Goal: Find specific page/section: Find specific page/section

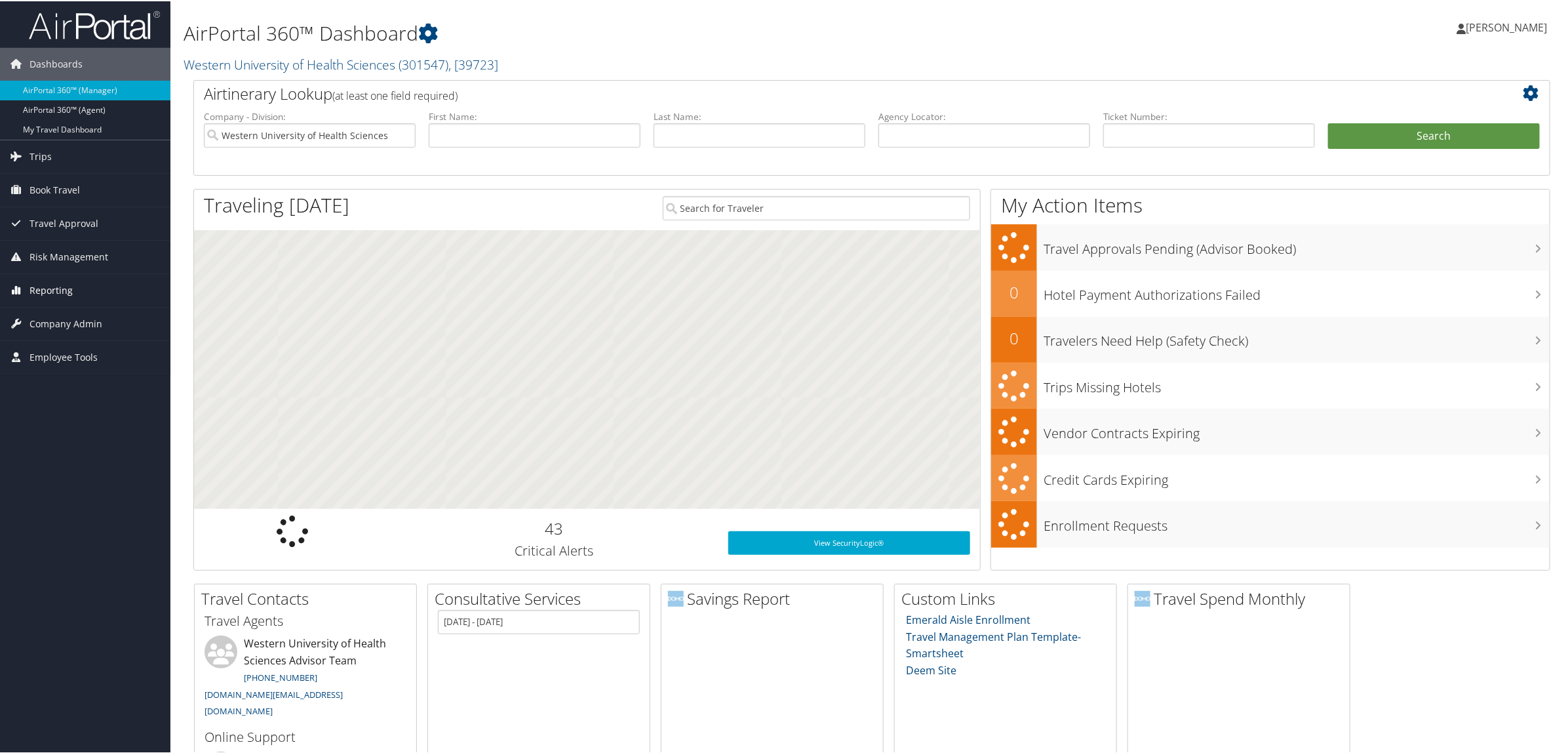
click at [77, 292] on link "Reporting" at bounding box center [85, 289] width 171 height 33
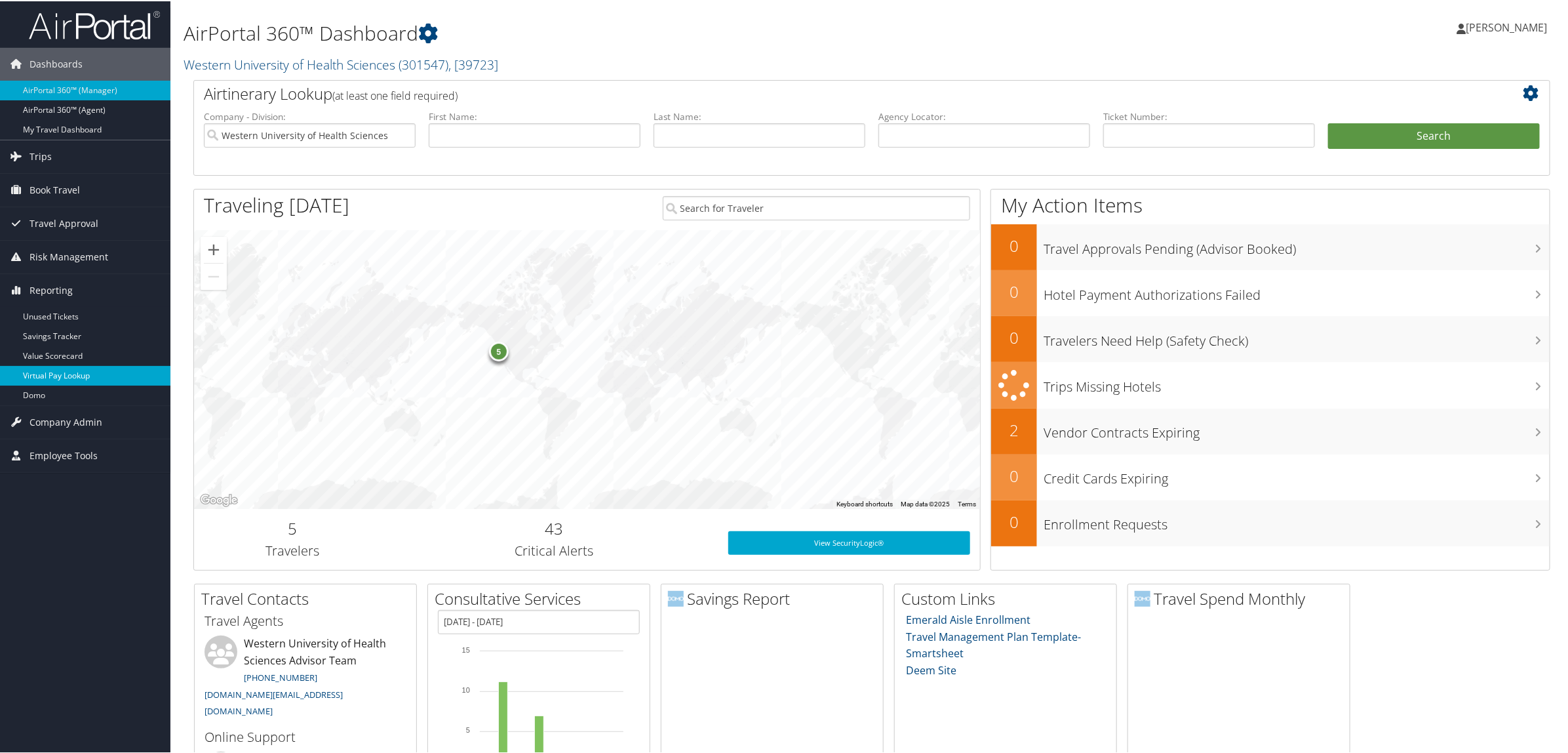
click at [105, 374] on link "Virtual Pay Lookup" at bounding box center [85, 375] width 171 height 20
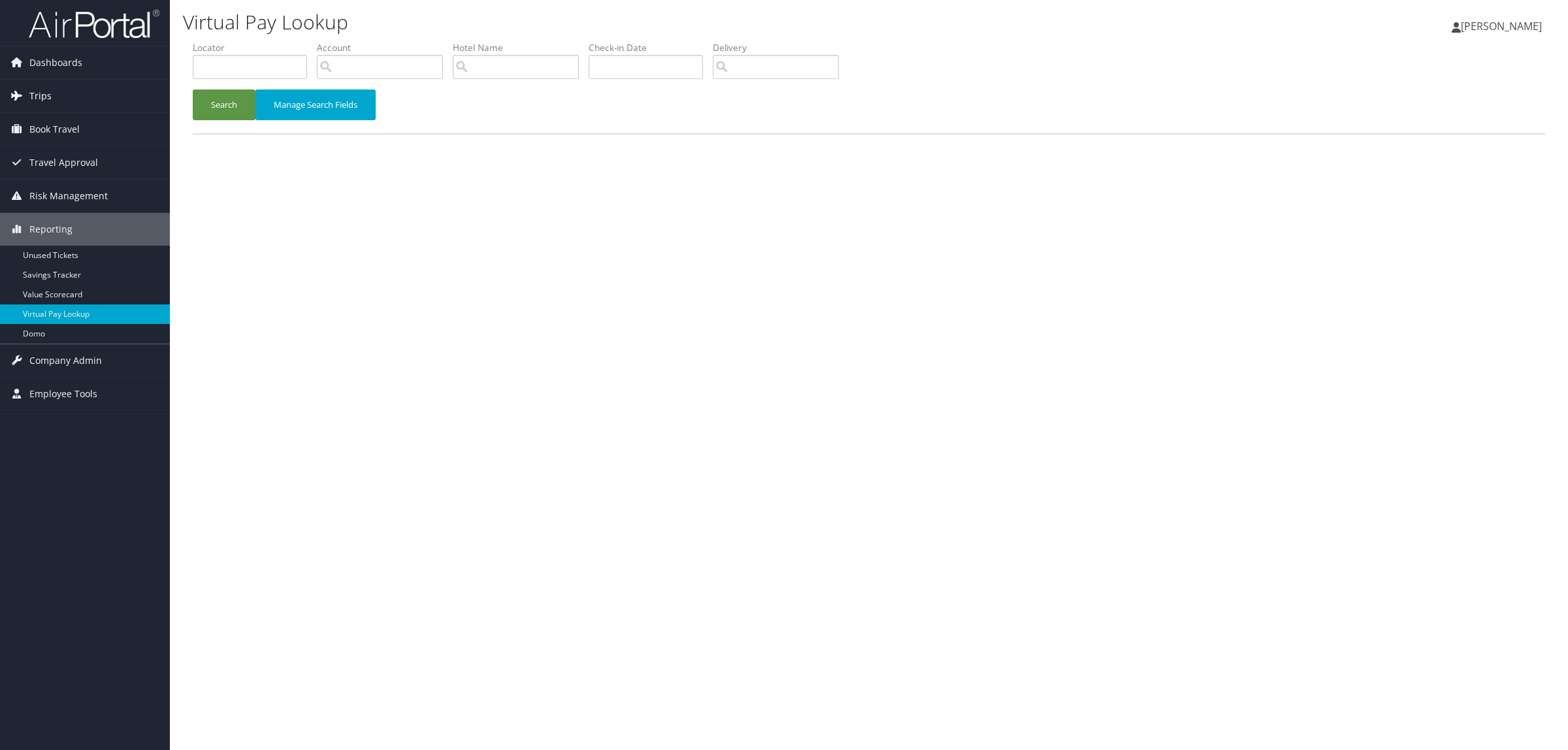
click at [73, 99] on link "Trips" at bounding box center [85, 96] width 170 height 32
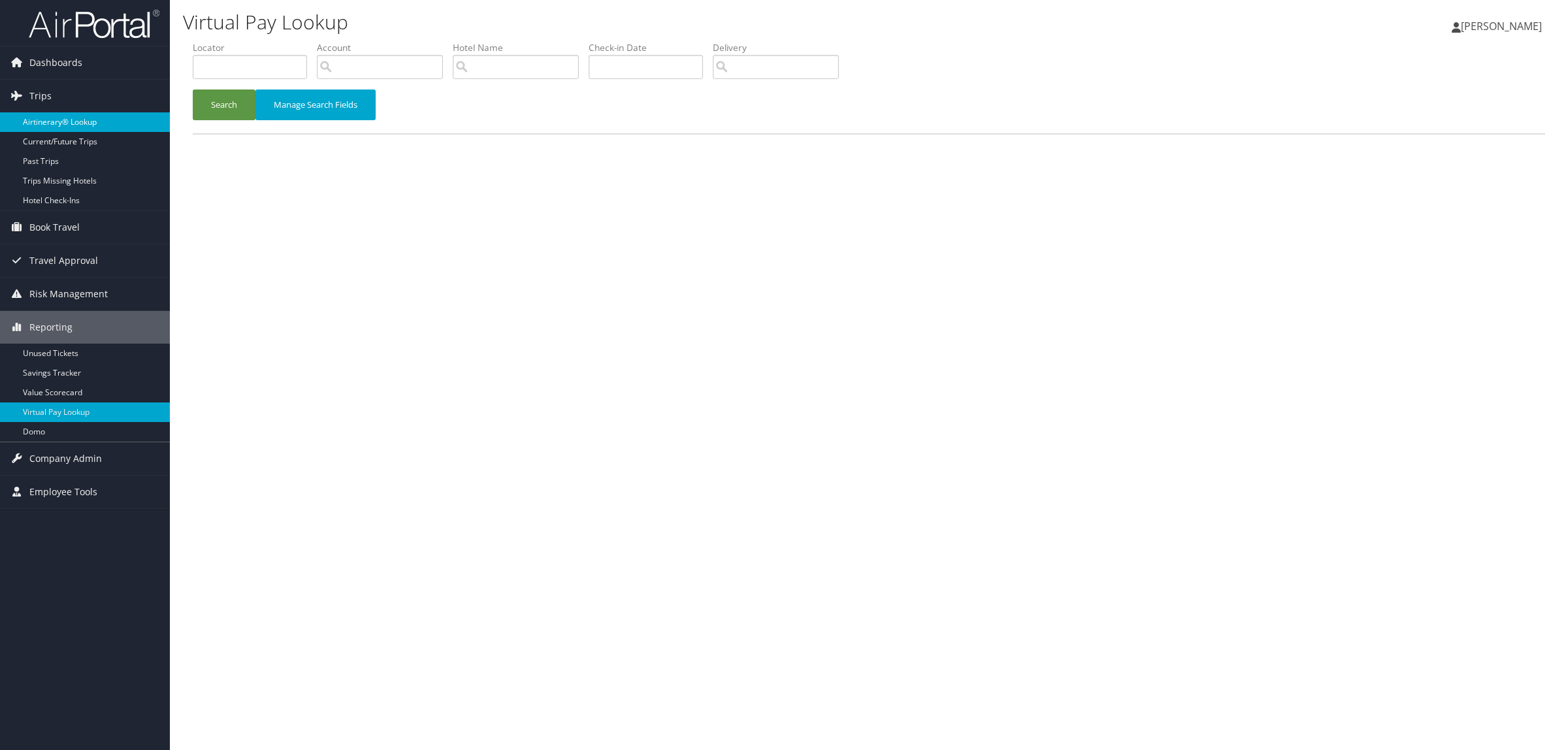
click at [77, 119] on link "Airtinerary® Lookup" at bounding box center [85, 122] width 170 height 20
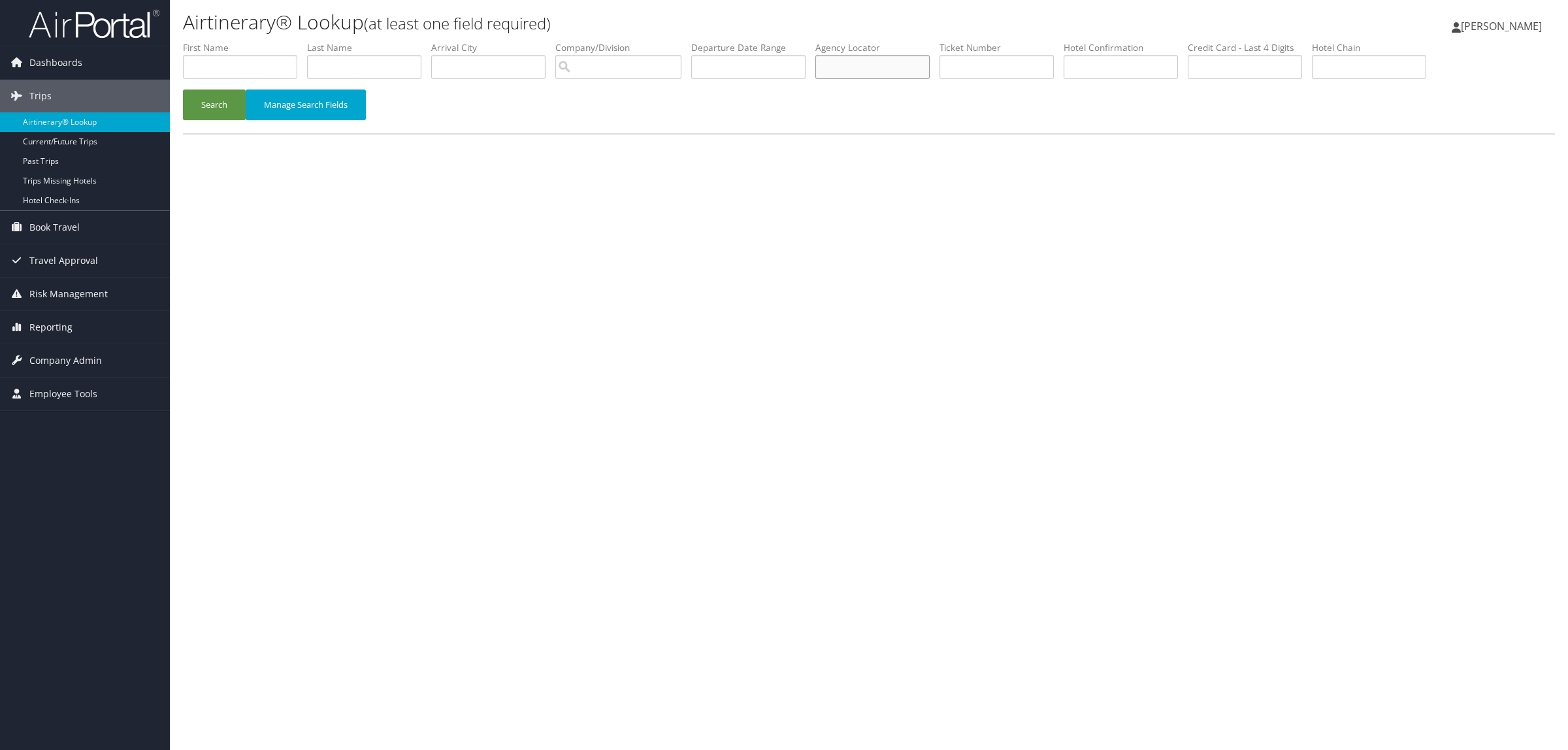
click at [869, 60] on input "text" at bounding box center [872, 67] width 114 height 24
paste input "DB1QR3"
click at [217, 110] on button "Search" at bounding box center [213, 104] width 63 height 31
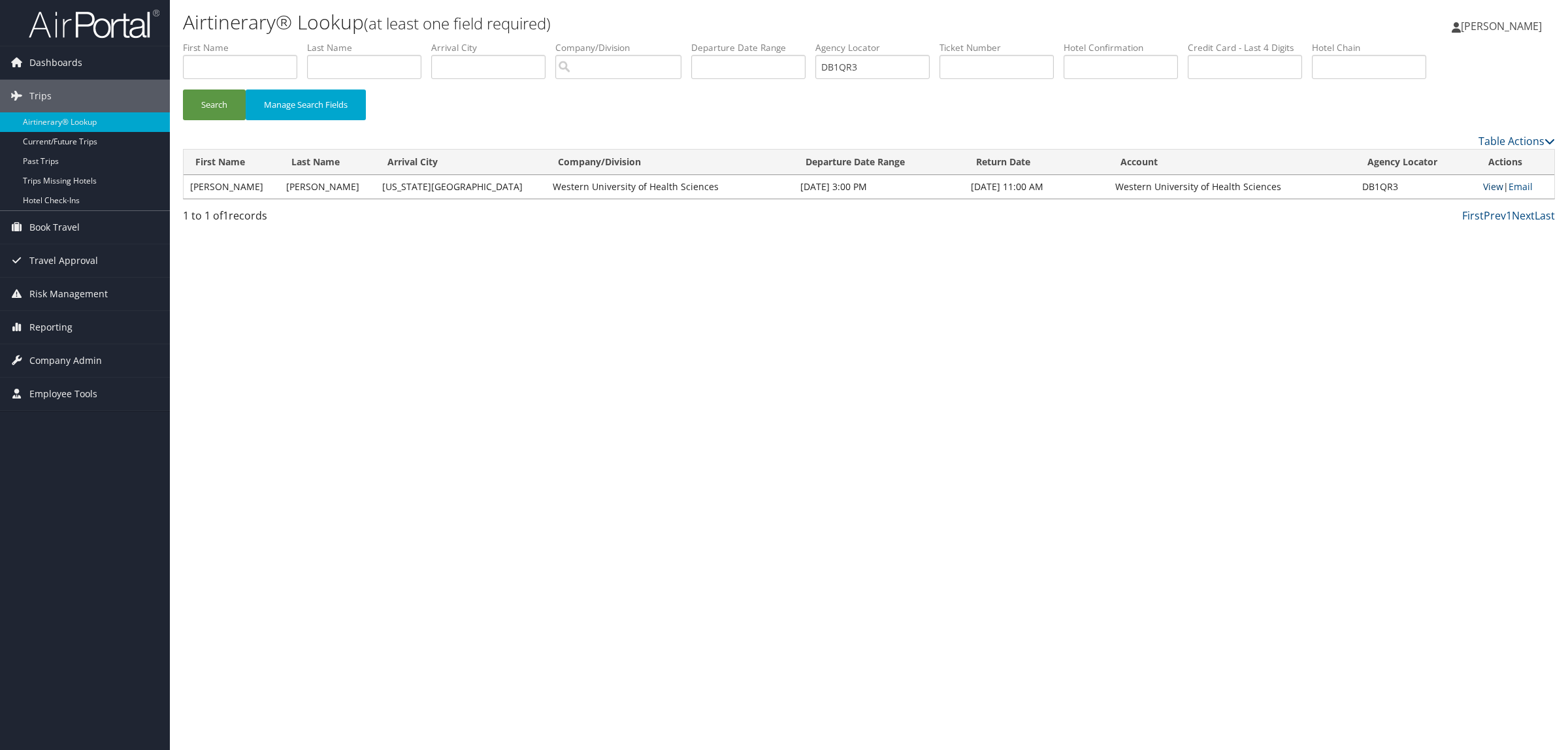
click at [1486, 180] on link "View" at bounding box center [1493, 186] width 20 height 12
paste input "1LBZV"
drag, startPoint x: 893, startPoint y: 57, endPoint x: 465, endPoint y: 111, distance: 431.4
click at [560, 116] on form "First Name Last Name Departure City Arrival City Company/Division Airport/City …" at bounding box center [869, 87] width 1372 height 92
type input "D1LBZV"
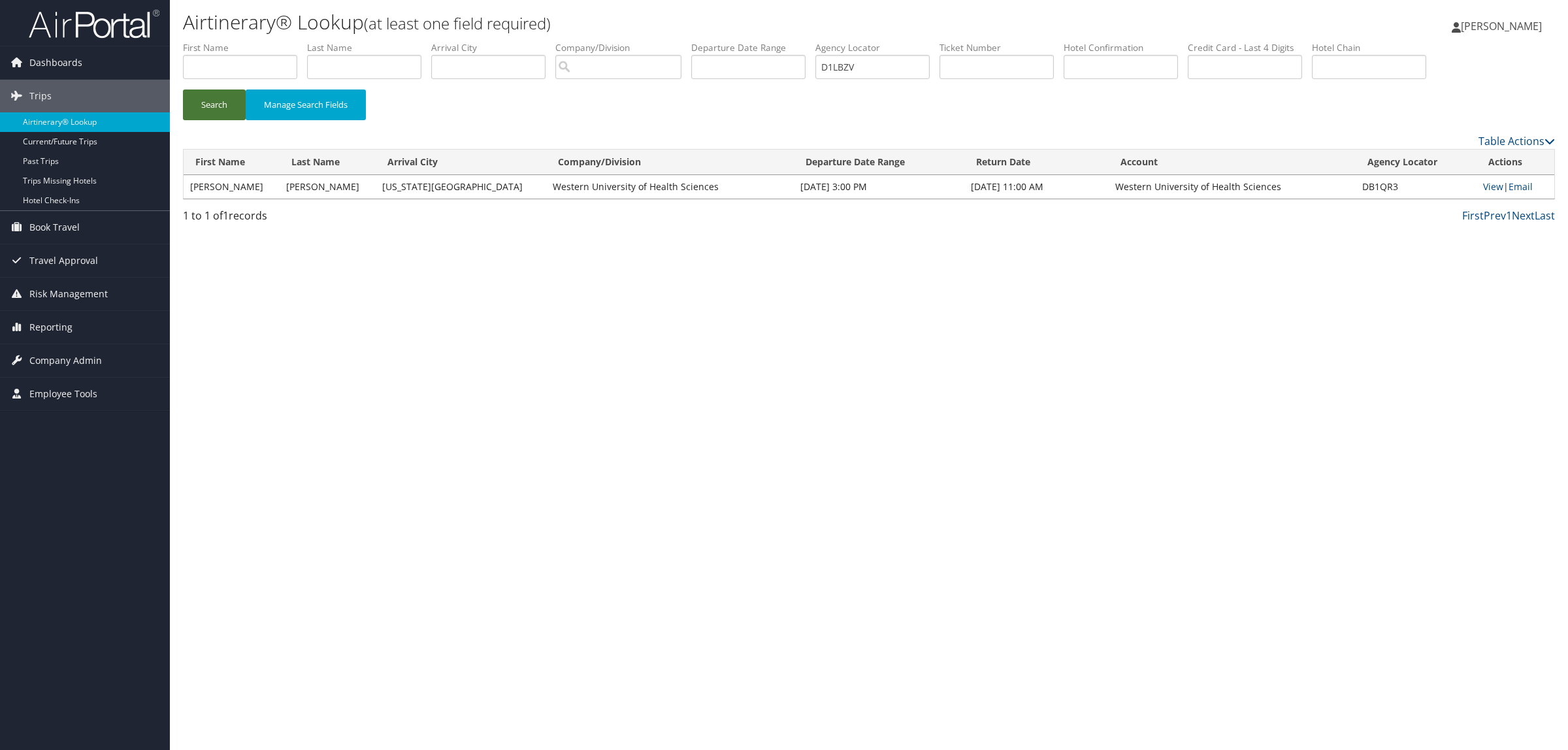
click at [223, 97] on button "Search" at bounding box center [213, 104] width 63 height 31
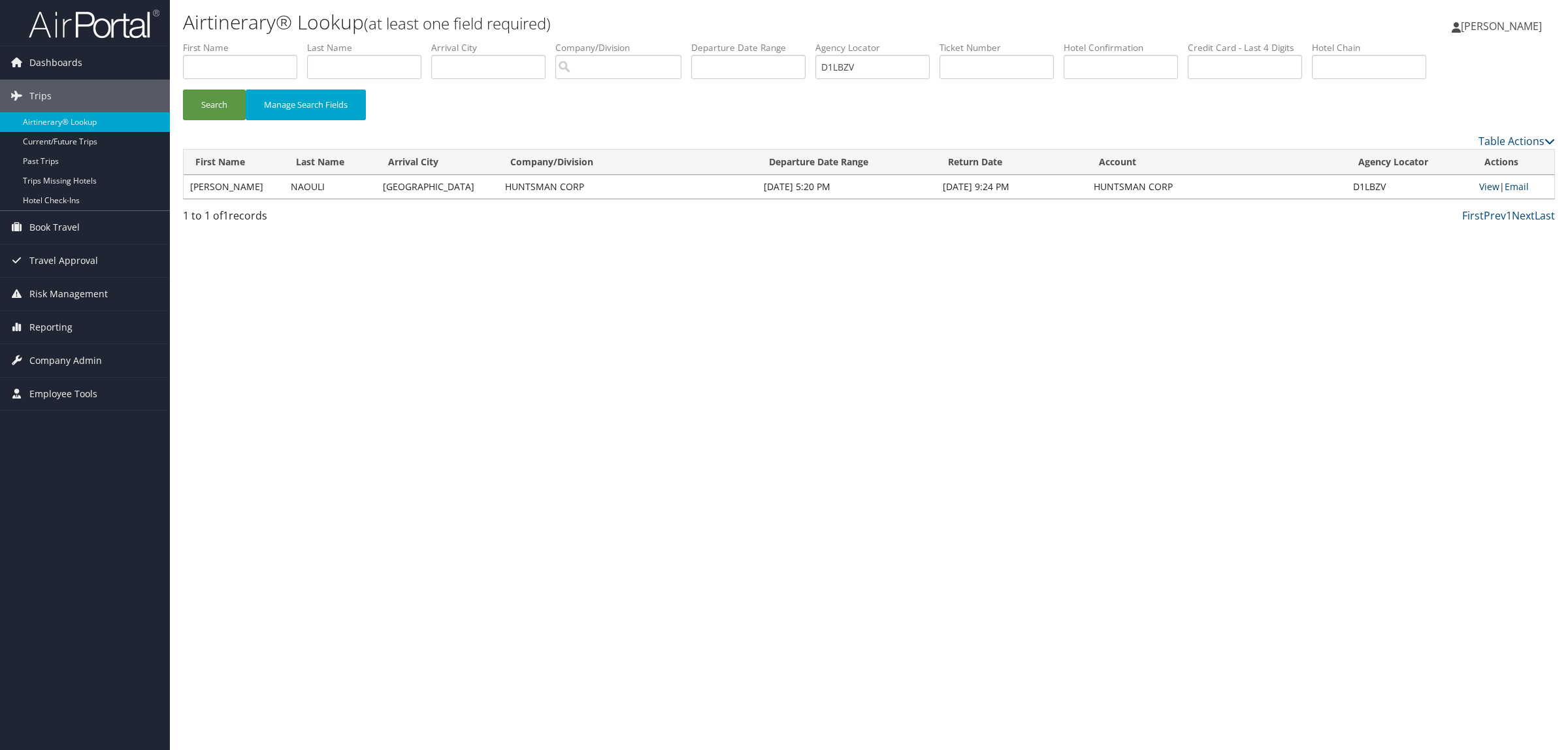
click at [1483, 187] on link "View" at bounding box center [1489, 186] width 20 height 12
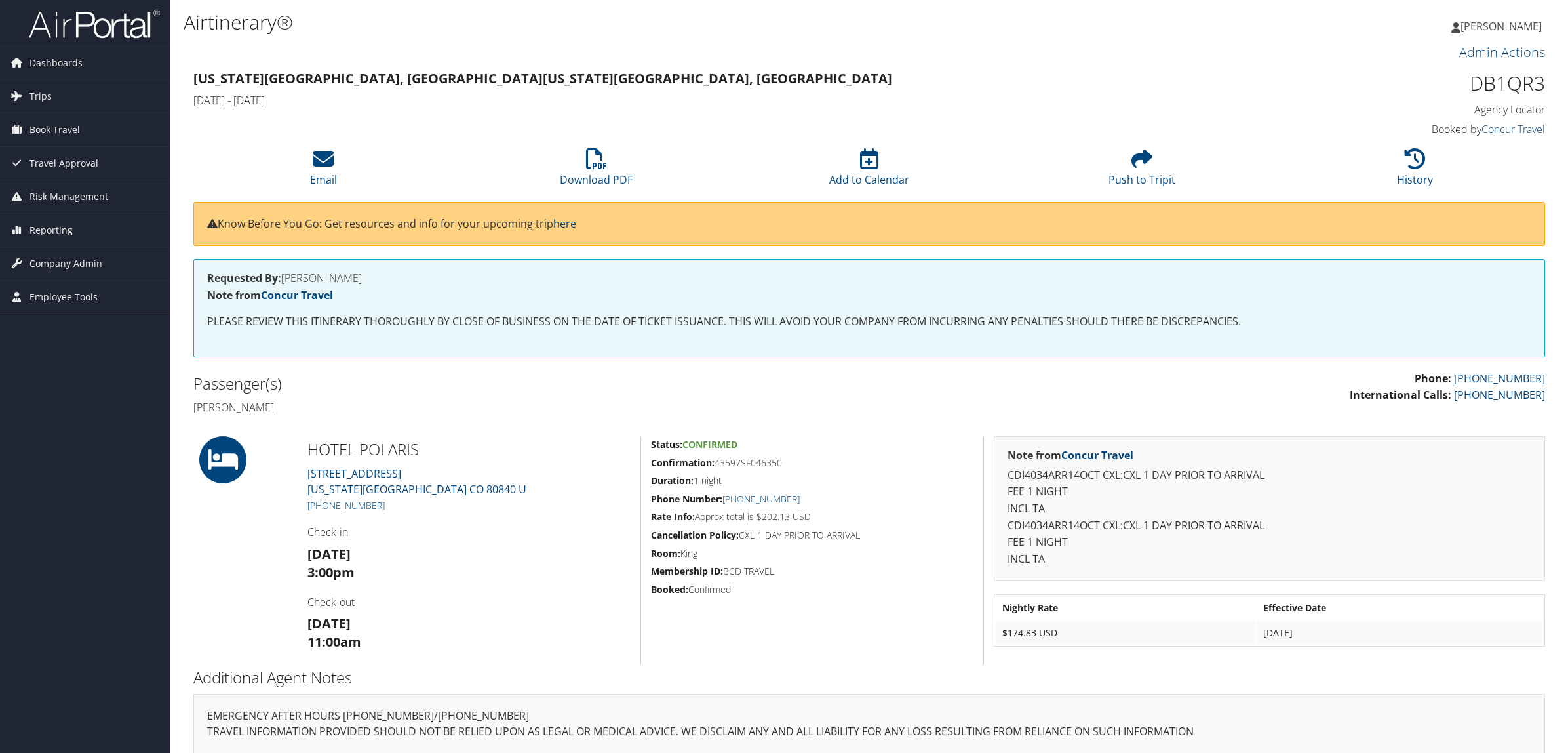
scroll to position [73, 0]
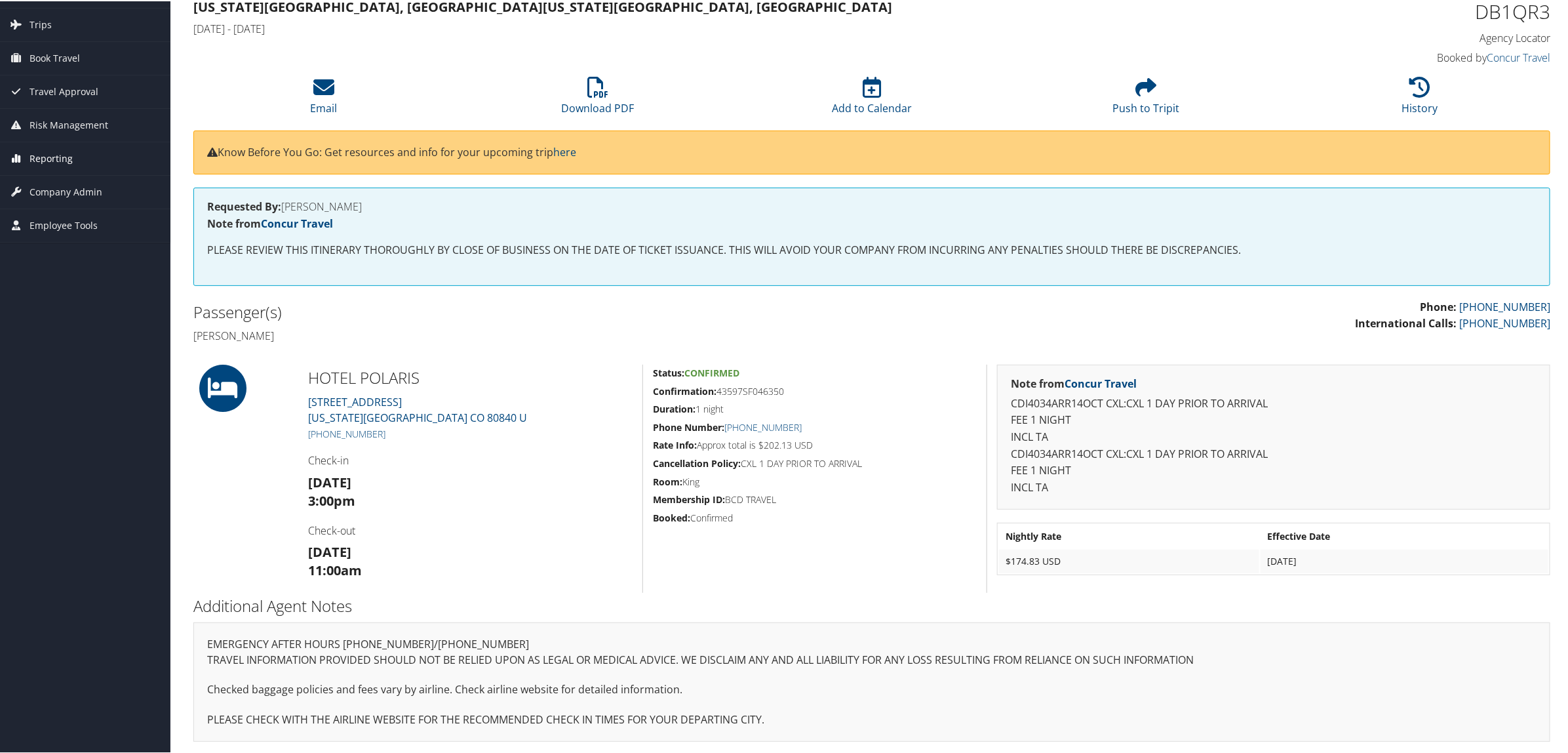
click at [56, 151] on span "Reporting" at bounding box center [51, 156] width 44 height 33
click at [100, 246] on link "Virtual Pay Lookup" at bounding box center [85, 243] width 171 height 20
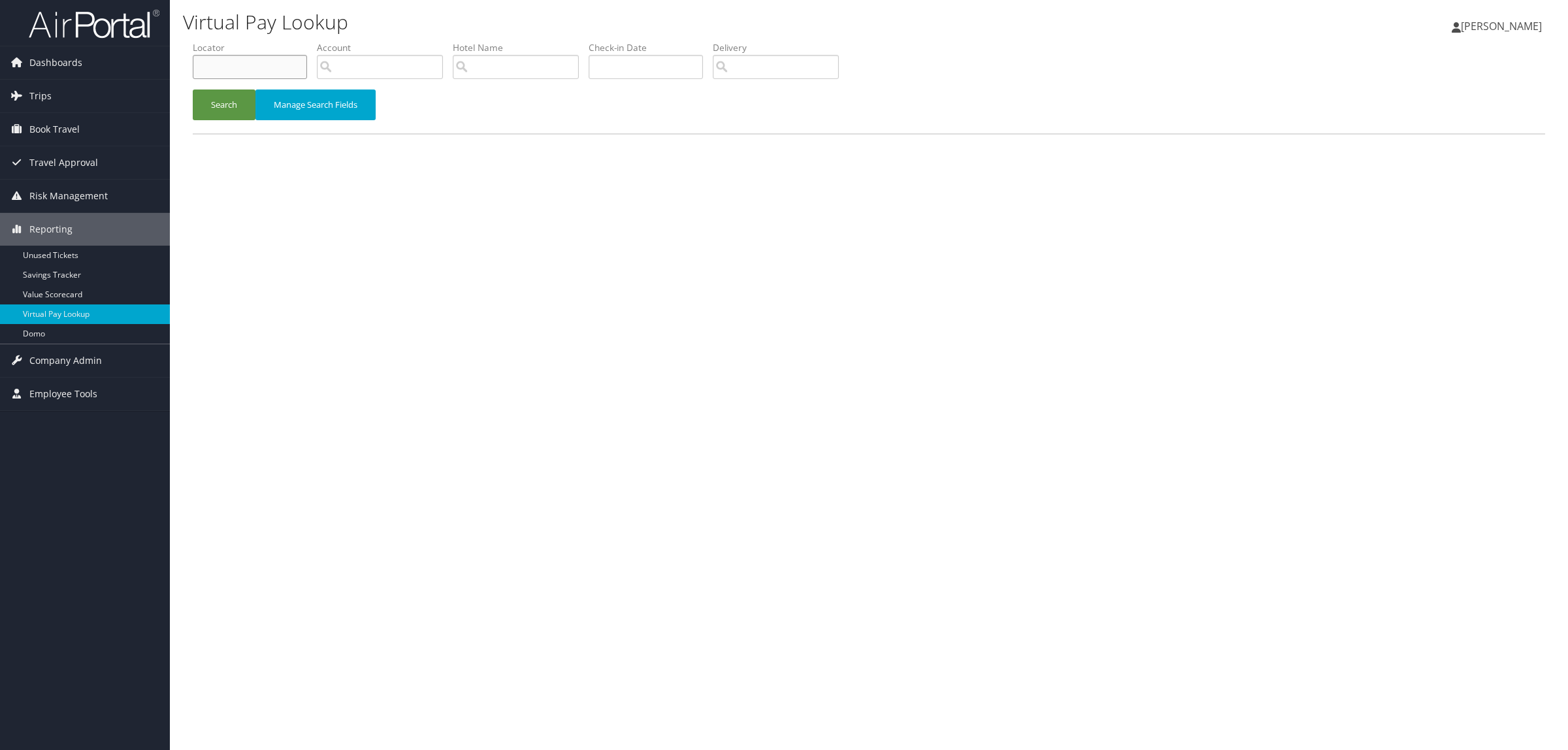
click at [281, 56] on input "text" at bounding box center [249, 67] width 114 height 24
paste input "D1LBZV"
type input "D1LBZV"
click at [193, 89] on button "Search" at bounding box center [223, 104] width 63 height 31
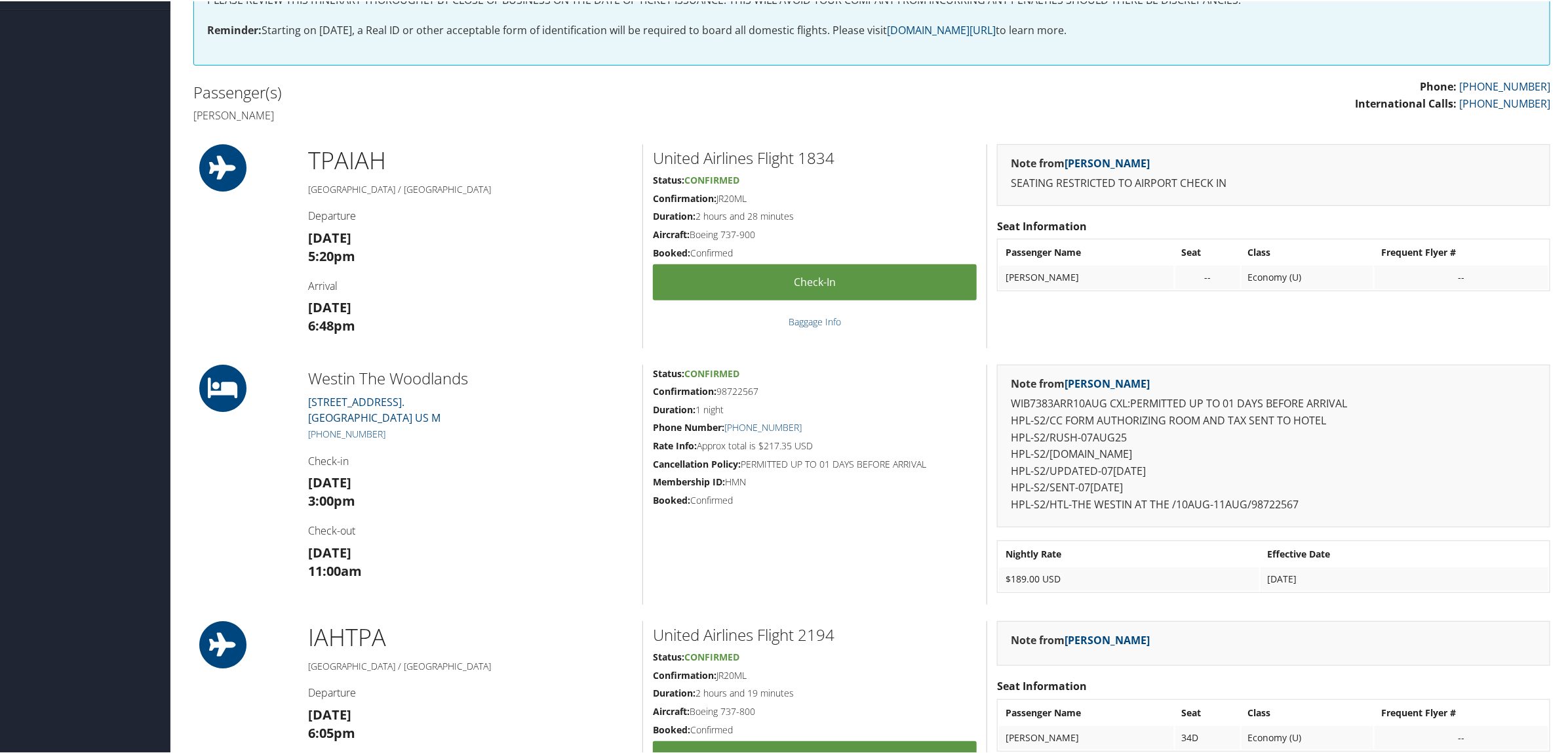
scroll to position [328, 0]
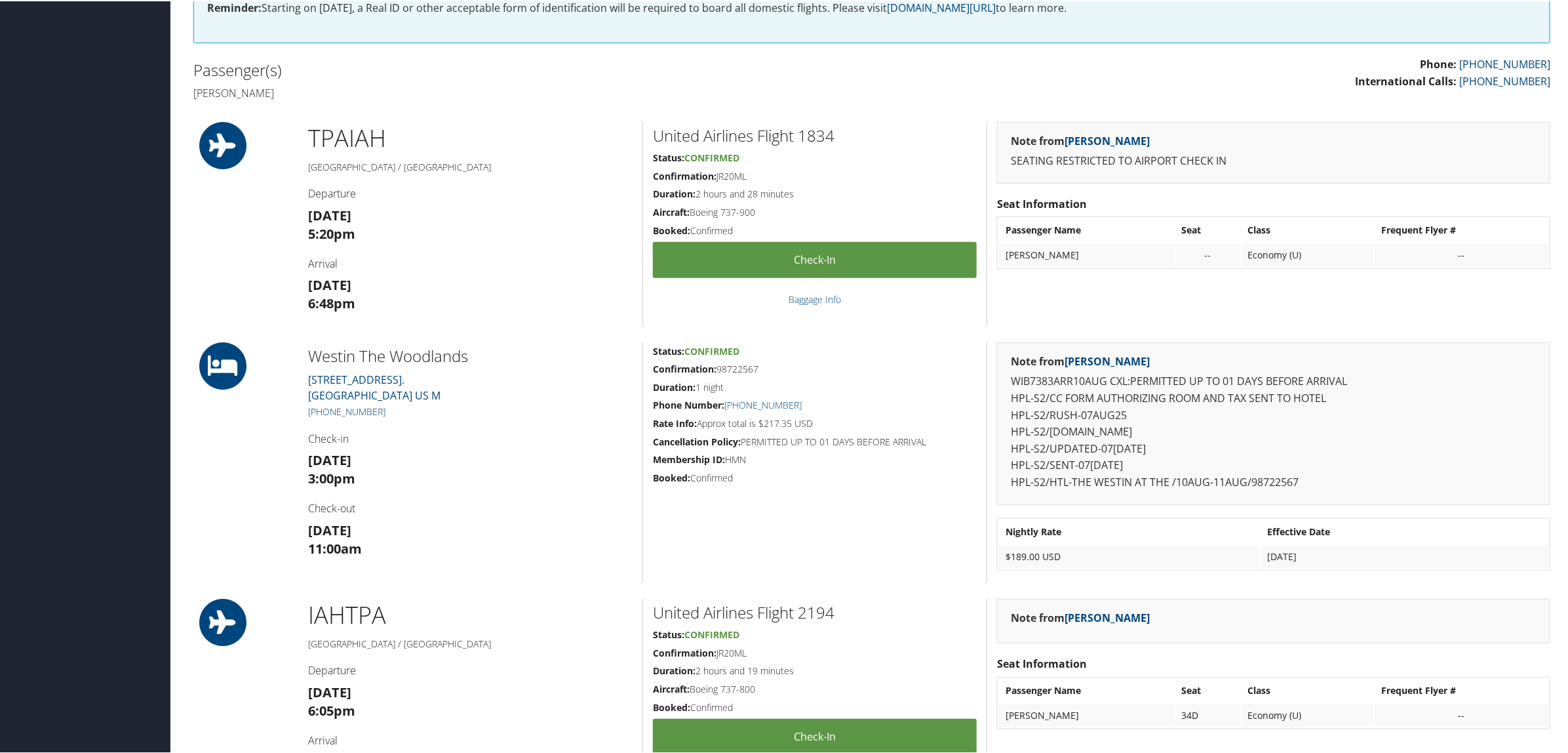
drag, startPoint x: 384, startPoint y: 411, endPoint x: 323, endPoint y: 413, distance: 61.0
click at [323, 413] on h5 "[PHONE_NUMBER]" at bounding box center [470, 411] width 325 height 13
copy link "281) 419-4300"
